Goal: Information Seeking & Learning: Learn about a topic

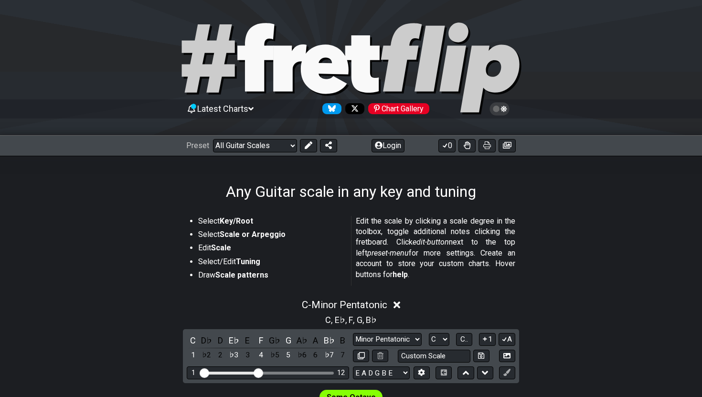
select select "/guitar-scales"
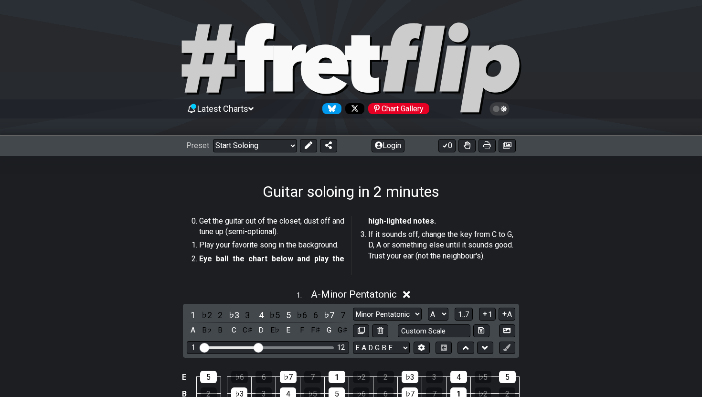
select select "/how-to-solo"
select select "A"
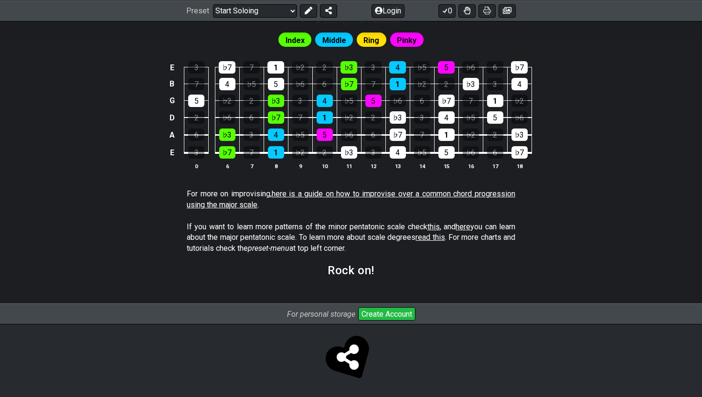
scroll to position [762, 0]
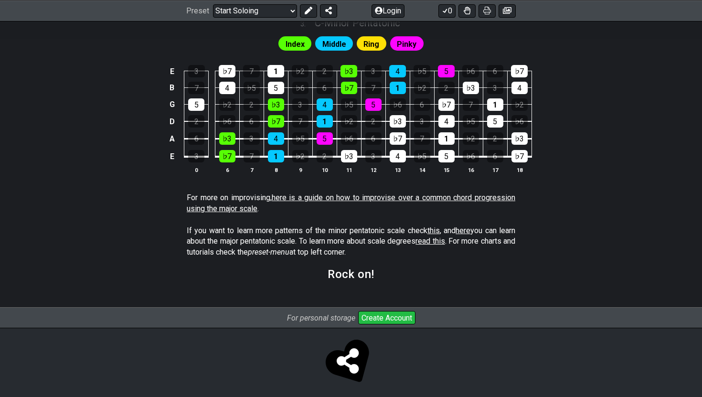
click at [306, 193] on link "here is a guide on how to improvise over a common chord progression using the m…" at bounding box center [351, 203] width 329 height 20
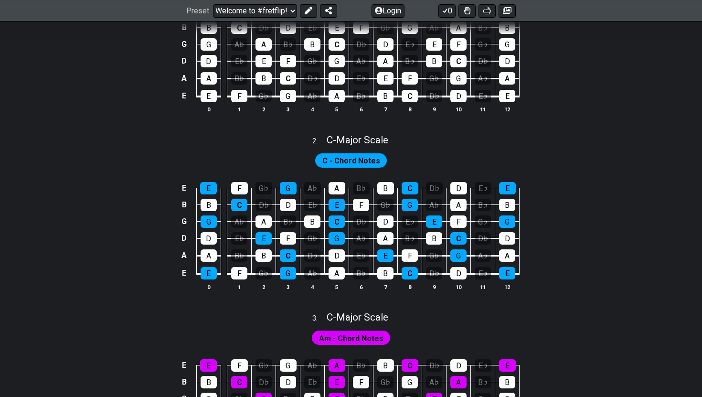
scroll to position [288, 0]
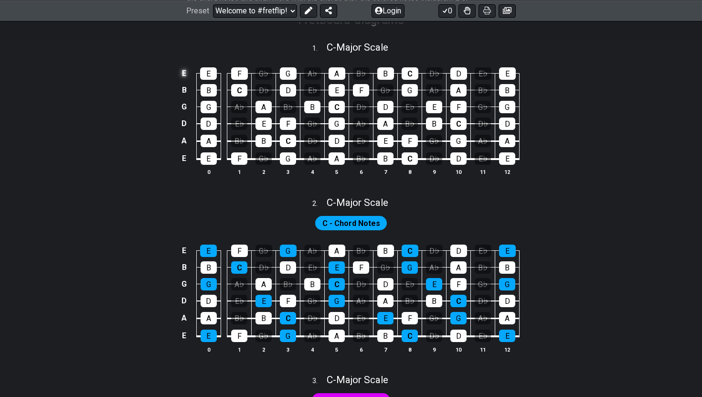
click at [185, 74] on td "E" at bounding box center [184, 73] width 11 height 17
